Goal: Information Seeking & Learning: Find specific fact

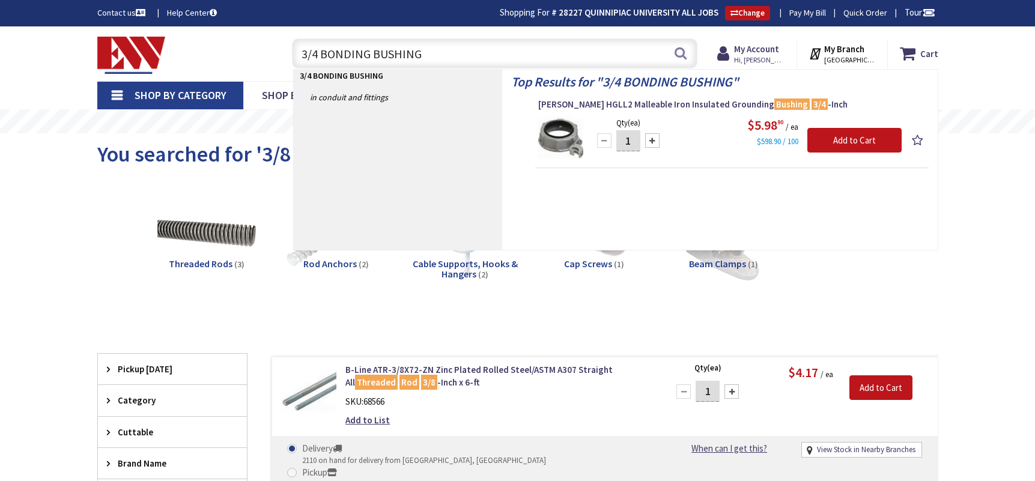
click at [259, 54] on div "Toggle Nav 3/4 BONDING BUSHING 3/4 BONDING BUSHING Search Cart My Cart Close" at bounding box center [517, 54] width 859 height 40
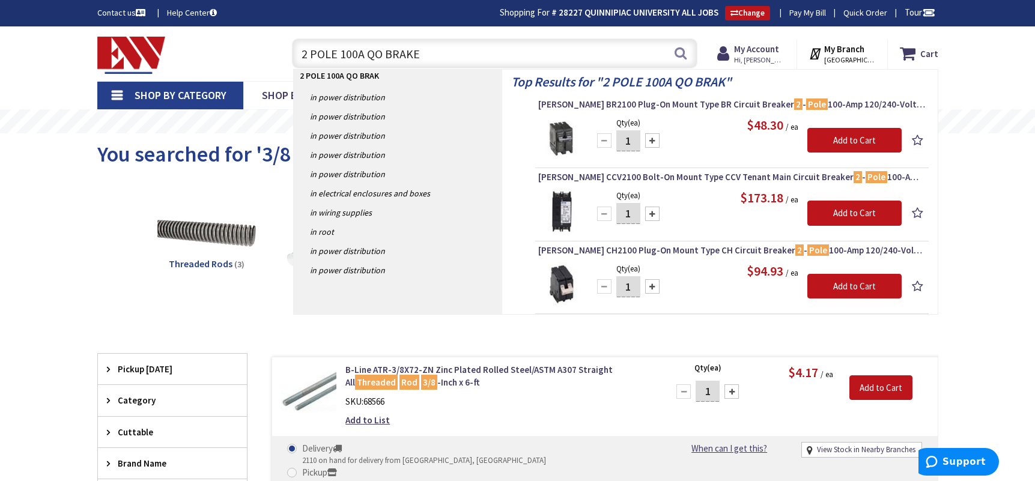
type input "2 POLE 100A QO BRAKER"
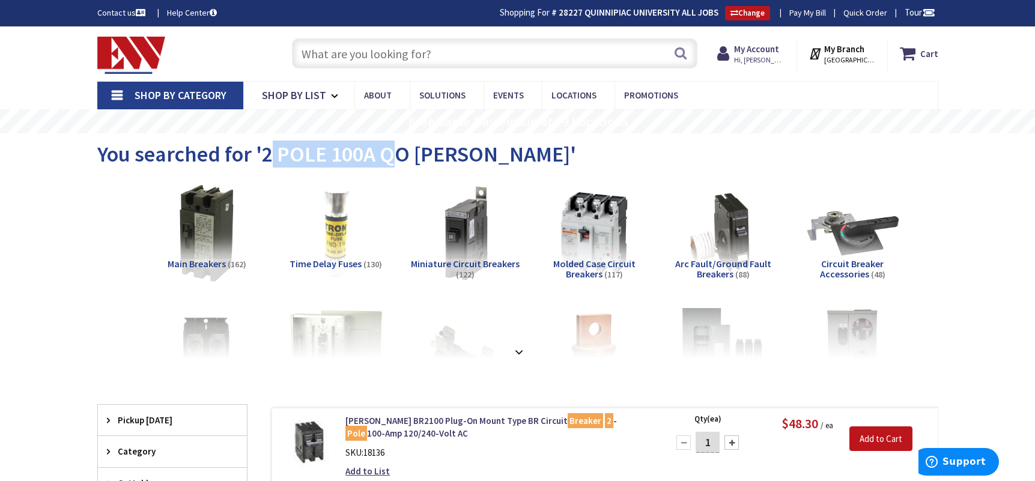
drag, startPoint x: 267, startPoint y: 153, endPoint x: 373, endPoint y: 151, distance: 106.3
click at [398, 150] on span "You searched for '2 POLE 100A QO BRAKER'" at bounding box center [336, 154] width 479 height 27
drag, startPoint x: 261, startPoint y: 151, endPoint x: 484, endPoint y: 155, distance: 223.5
click at [484, 155] on span "You searched for '2 POLE 100A QO BRAKER'" at bounding box center [336, 154] width 479 height 27
click at [343, 56] on input "text" at bounding box center [494, 53] width 405 height 30
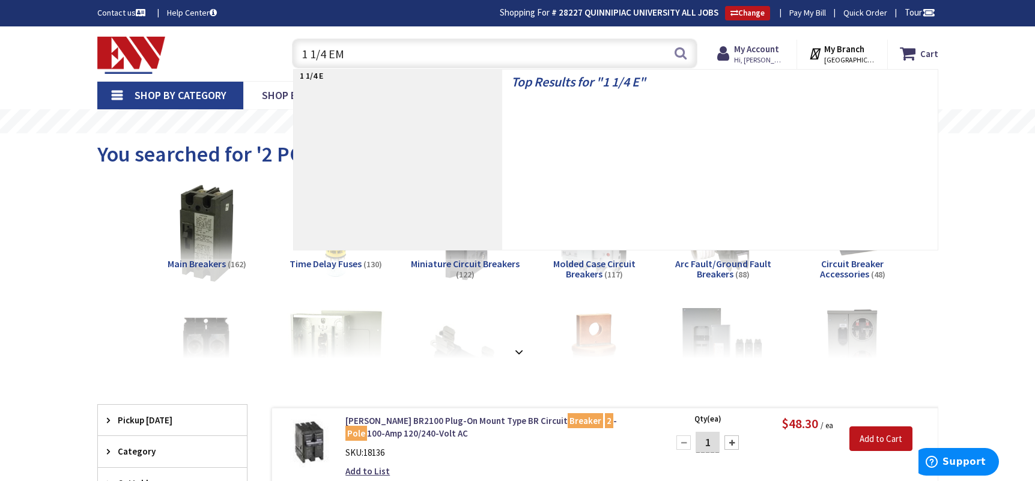
type input "1 1/4 EMT"
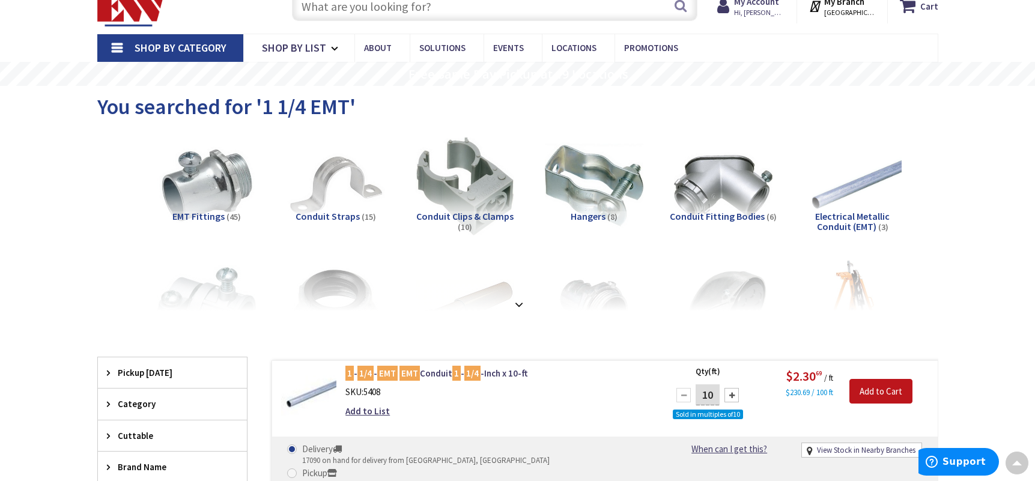
scroll to position [2, 0]
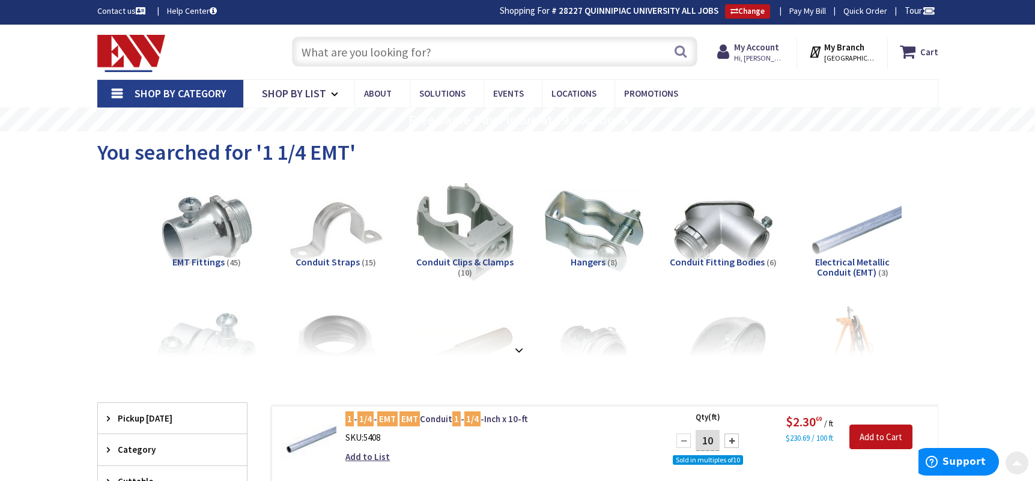
drag, startPoint x: 288, startPoint y: 64, endPoint x: 330, endPoint y: 45, distance: 46.2
click at [288, 64] on div "Search" at bounding box center [491, 51] width 411 height 38
click at [338, 43] on input "text" at bounding box center [494, 52] width 405 height 30
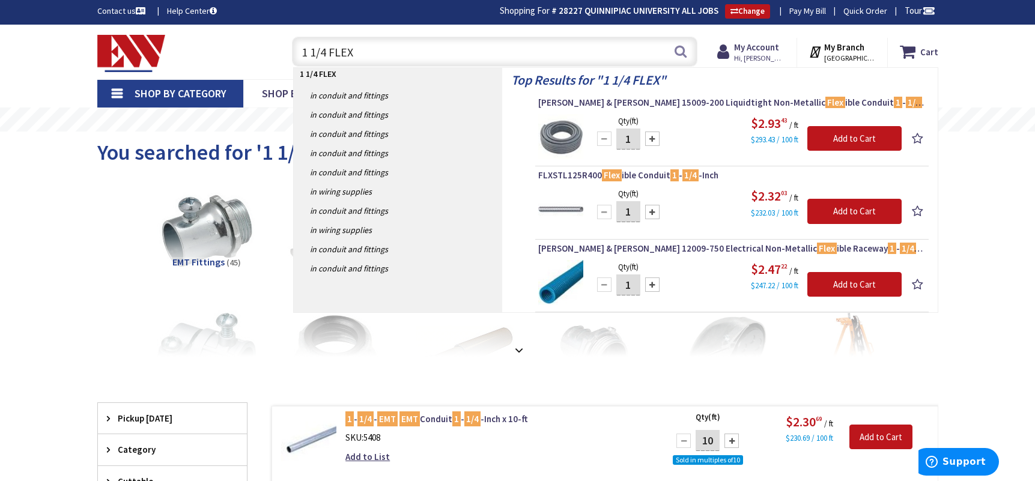
click at [429, 54] on input "1 1/4 FLEX" at bounding box center [494, 52] width 405 height 30
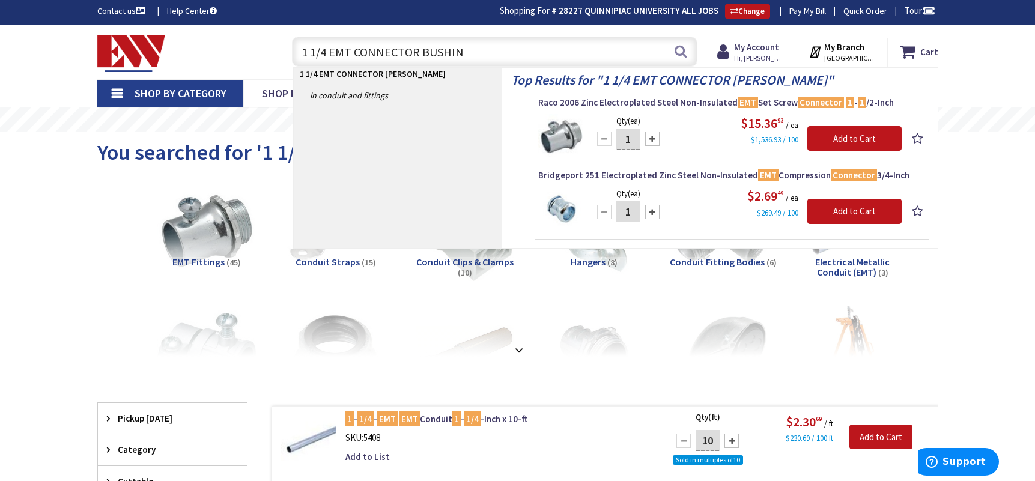
type input "1 1/4 EMT CONNECTOR BUSHING"
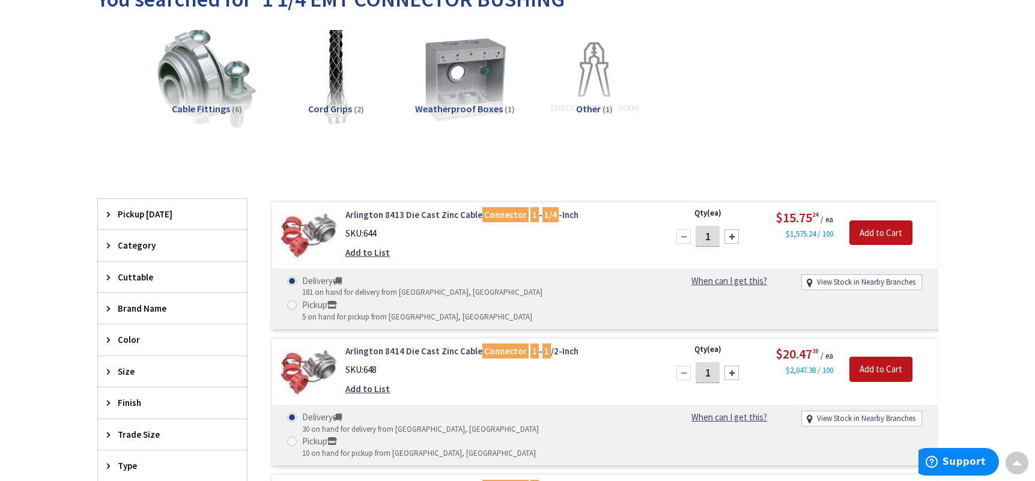
scroll to position [120, 0]
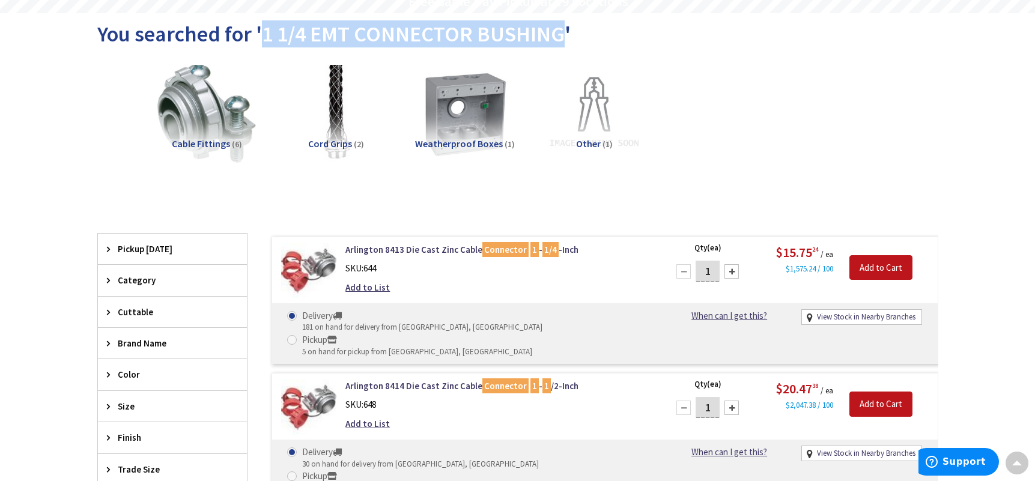
drag, startPoint x: 264, startPoint y: 34, endPoint x: 557, endPoint y: 34, distance: 293.1
click at [557, 34] on span "You searched for '1 1/4 EMT CONNECTOR BUSHING'" at bounding box center [333, 33] width 473 height 27
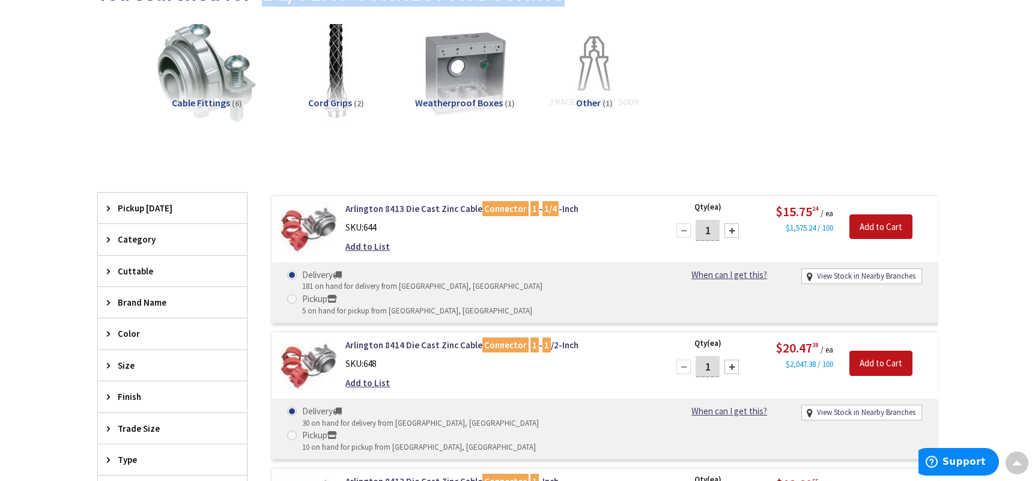
scroll to position [0, 0]
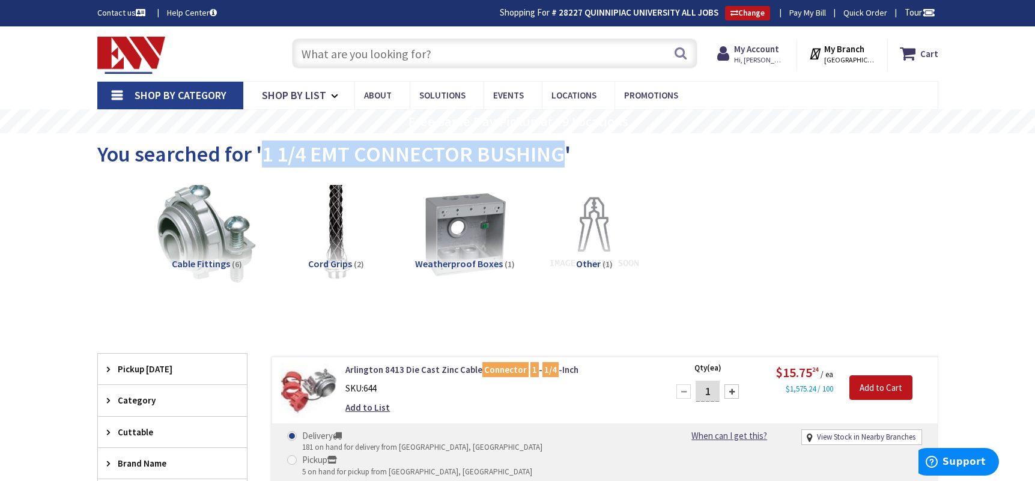
click at [356, 53] on input "text" at bounding box center [494, 53] width 405 height 30
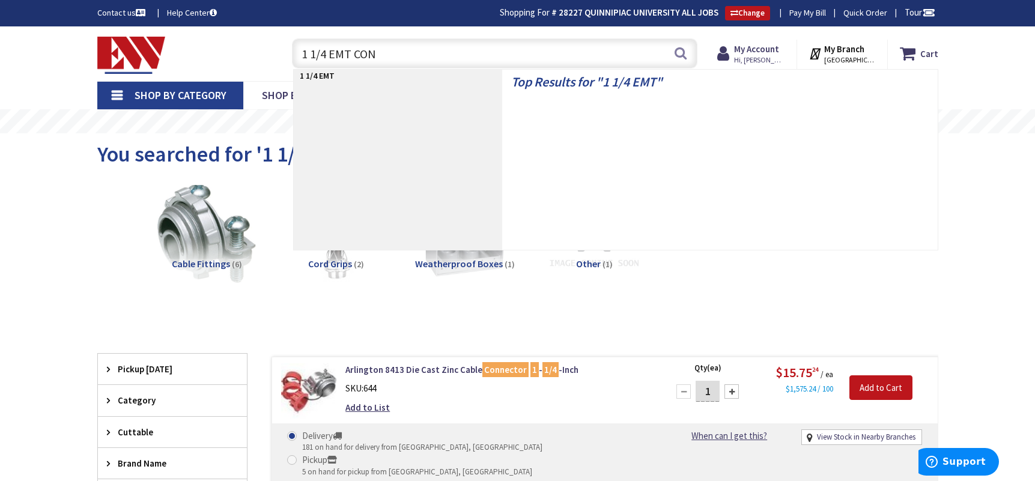
type input "1 1/4 EMT CONN"
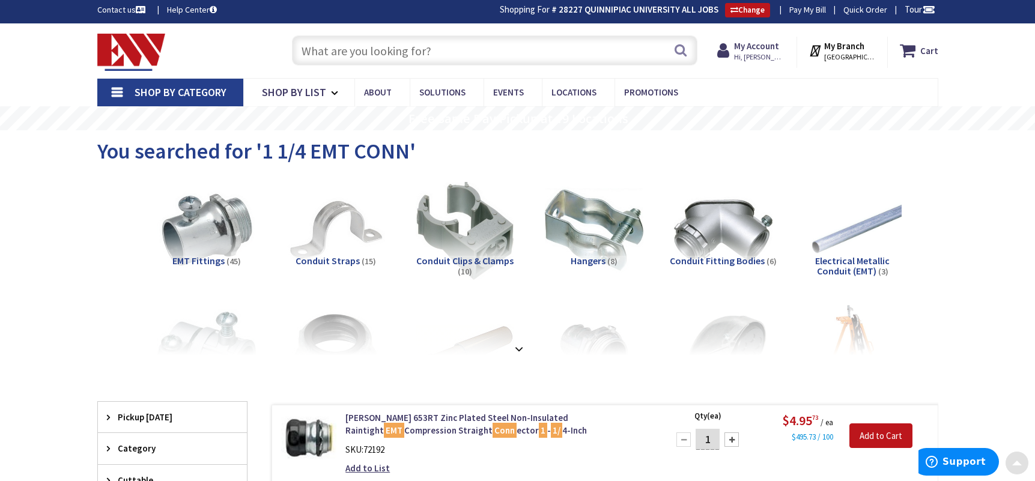
scroll to position [2, 0]
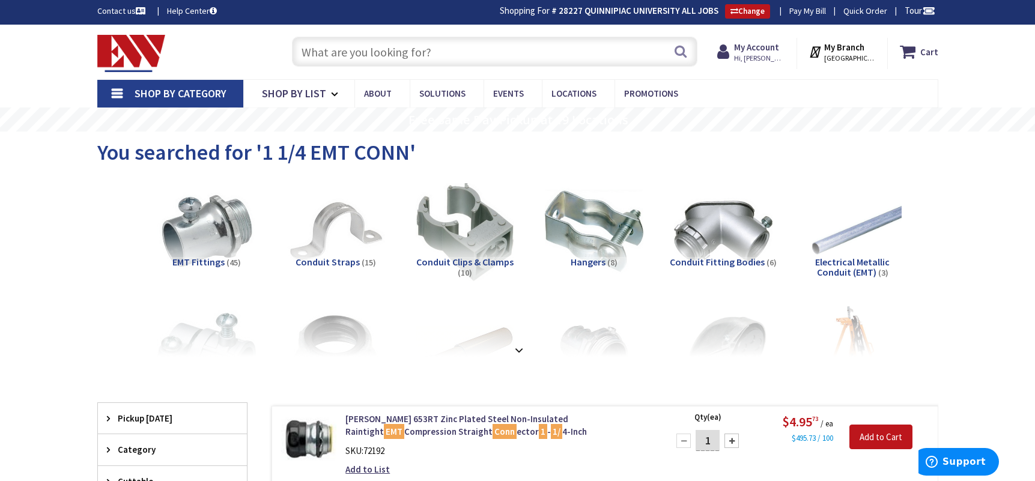
click at [404, 52] on input "text" at bounding box center [494, 52] width 405 height 30
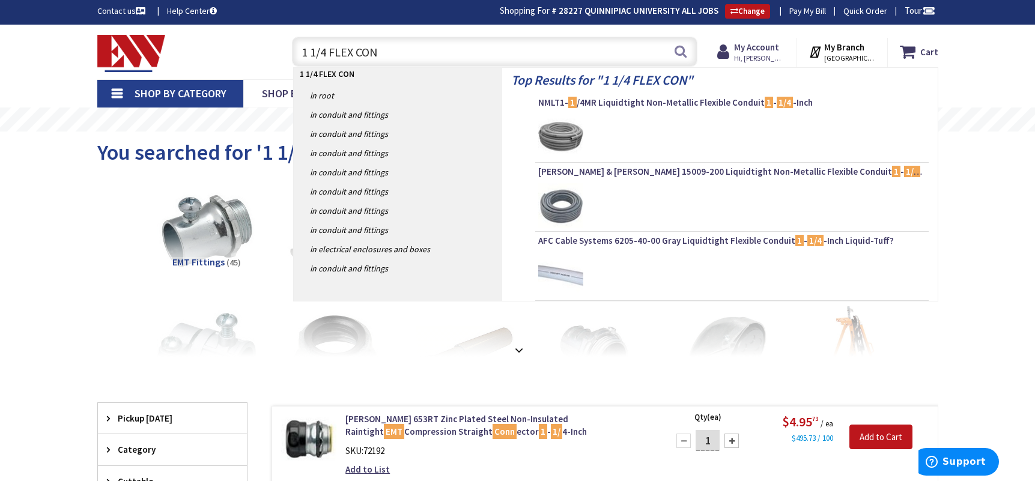
type input "1 1/4 FLEX CONN"
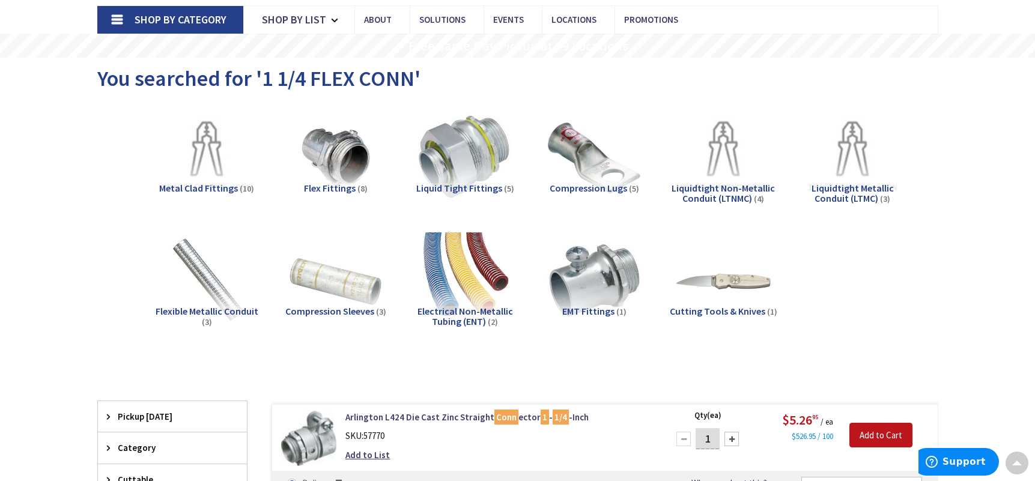
scroll to position [2, 0]
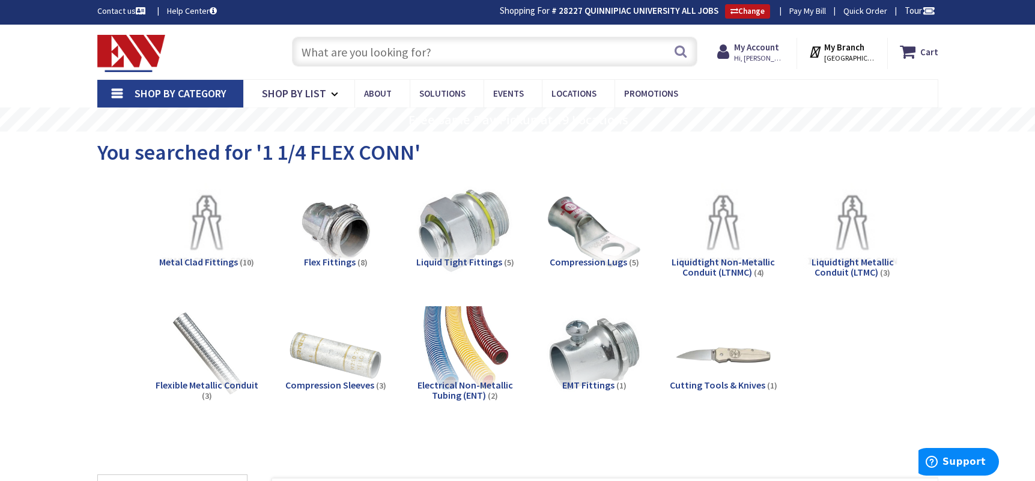
click at [391, 45] on input "text" at bounding box center [494, 52] width 405 height 30
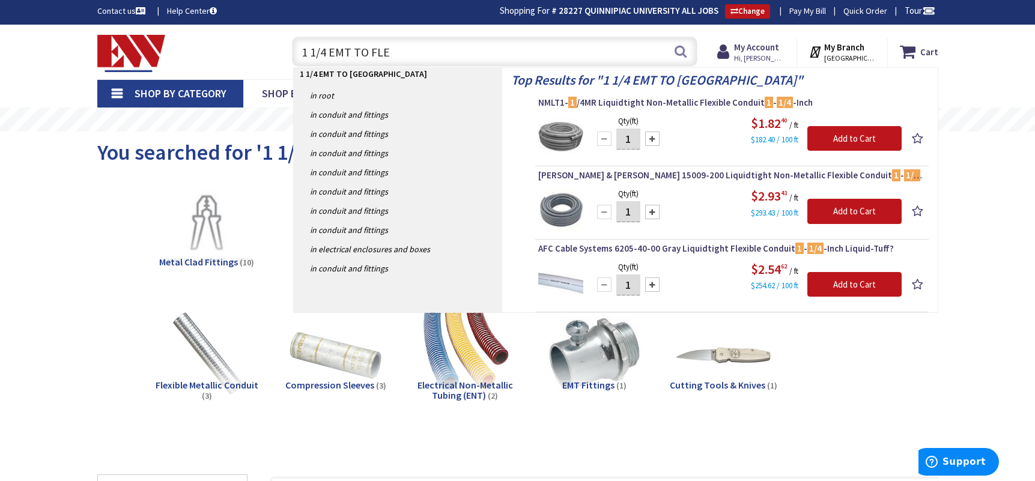
type input "1 1/4 EMT TO FLEX"
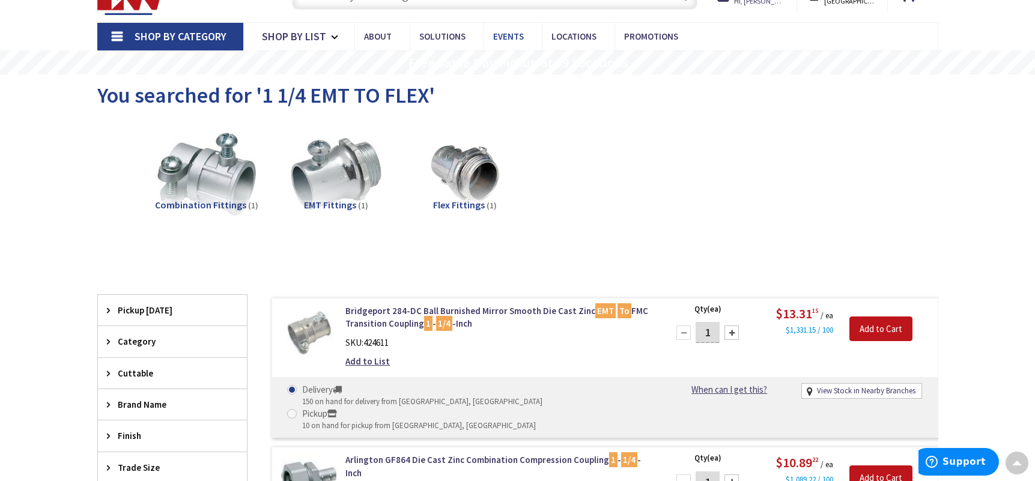
scroll to position [2, 0]
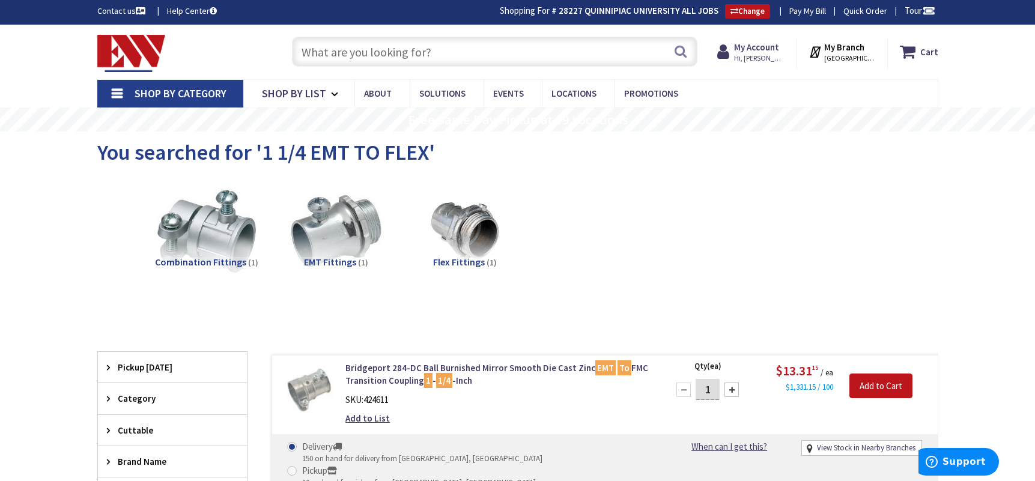
click at [467, 63] on input "text" at bounding box center [494, 52] width 405 height 30
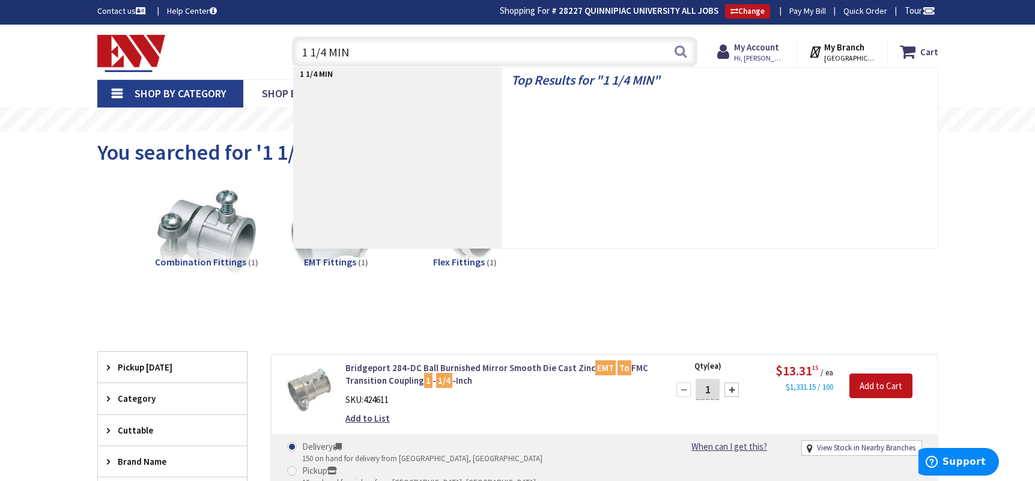
type input "1 1/4 MINI"
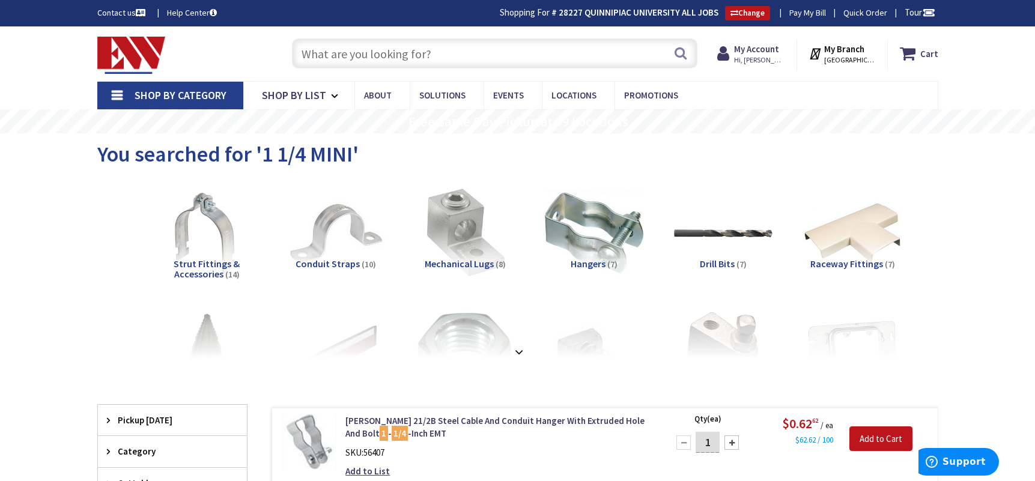
click at [322, 77] on div "Skip to Content Toggle Nav Search Cart My Cart Close" at bounding box center [517, 53] width 901 height 55
click at [324, 61] on input "text" at bounding box center [494, 53] width 405 height 30
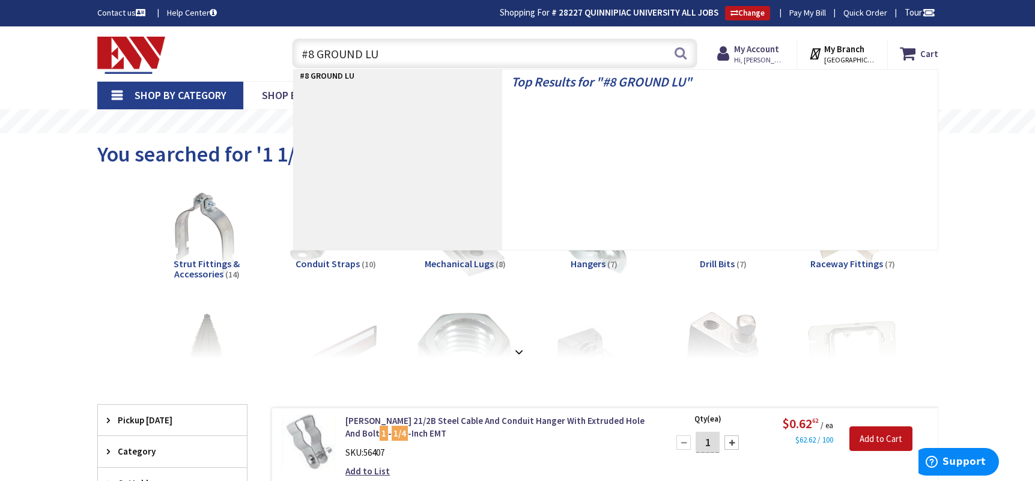
type input "#8 GROUND LUG"
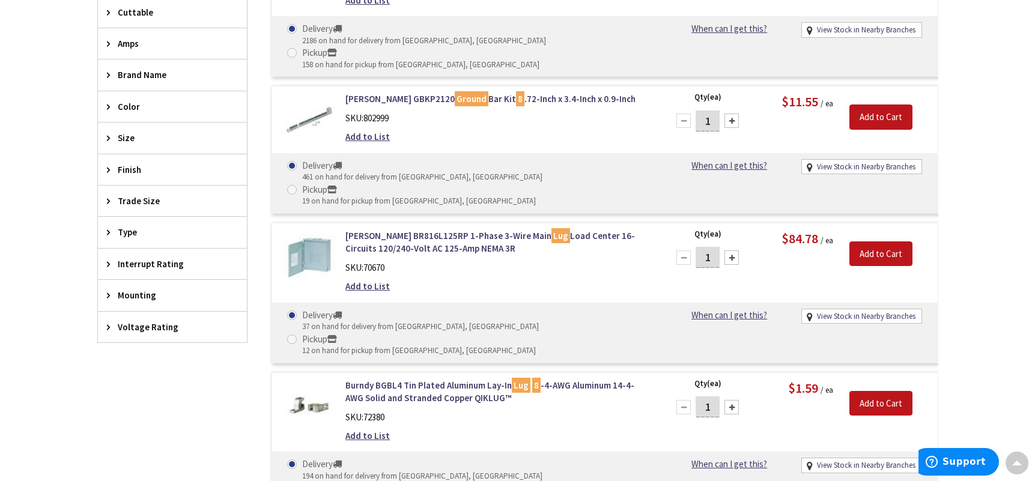
scroll to position [601, 0]
